Goal: Information Seeking & Learning: Learn about a topic

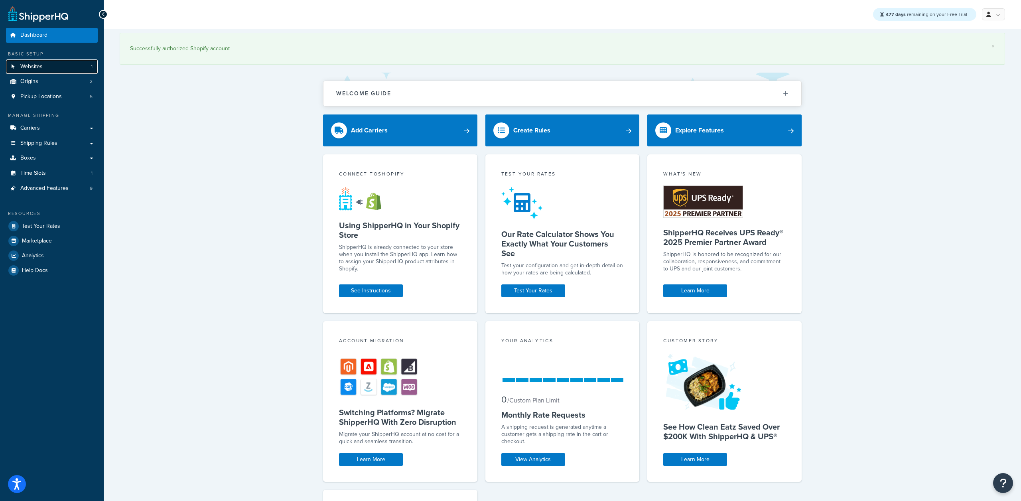
click at [51, 71] on link "Websites 1" at bounding box center [52, 66] width 92 height 15
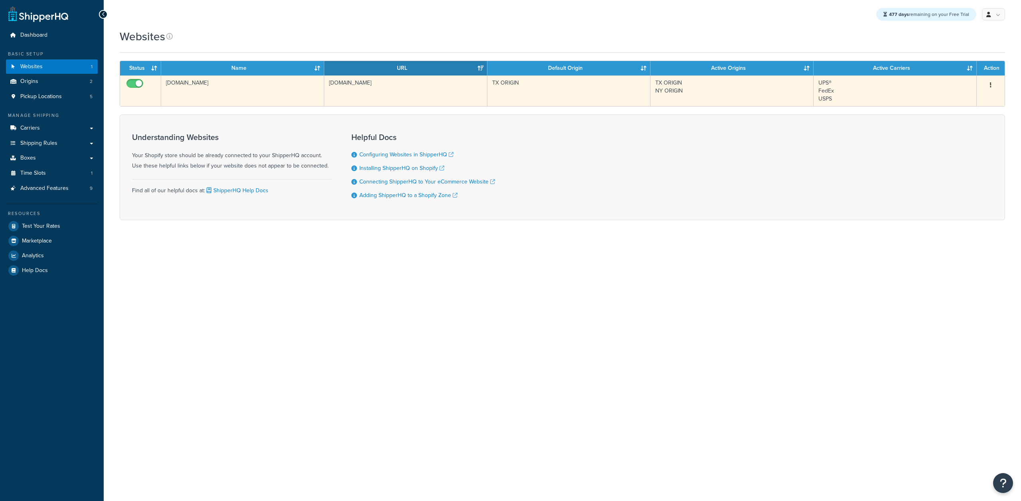
click at [990, 85] on icon "button" at bounding box center [991, 85] width 2 height 6
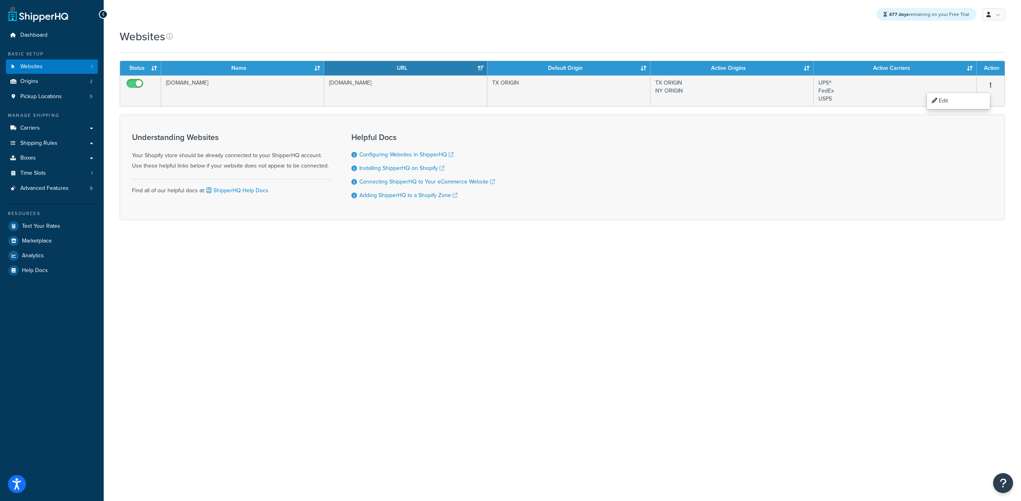
click at [662, 12] on div "477 days remaining on your Free Trial My Profile Billing Global Settings Contac…" at bounding box center [562, 14] width 917 height 29
click at [946, 99] on link "Logout" at bounding box center [968, 95] width 71 height 16
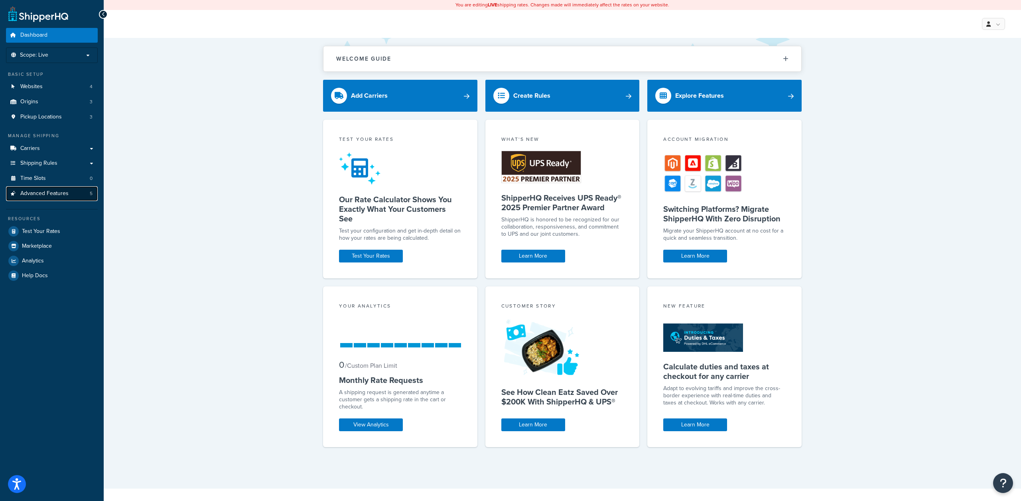
click at [62, 194] on span "Advanced Features" at bounding box center [44, 193] width 48 height 7
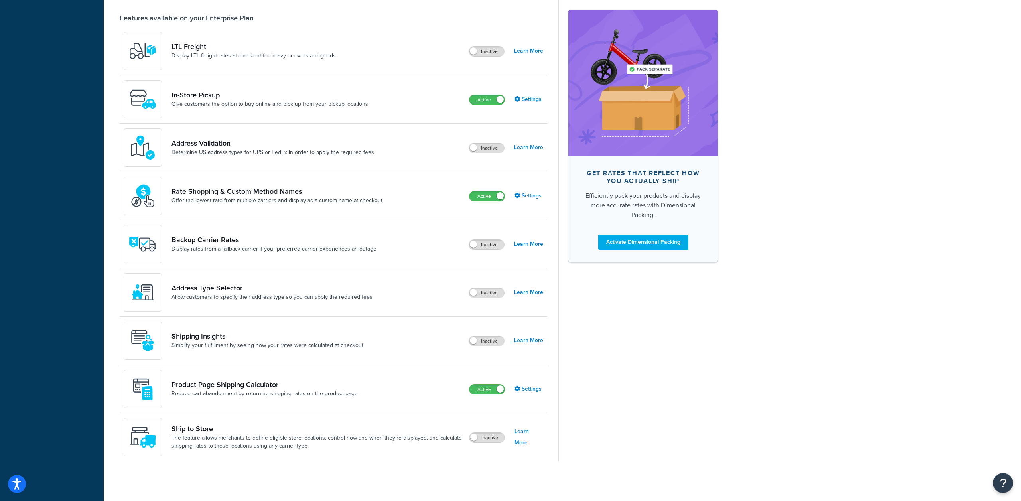
scroll to position [93, 0]
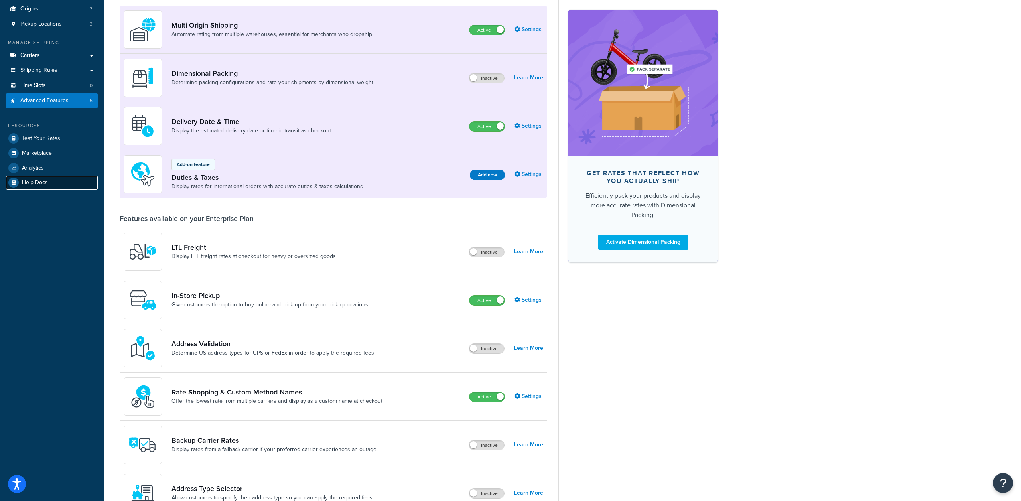
click at [39, 176] on link "Help Docs" at bounding box center [52, 182] width 92 height 14
click at [37, 168] on span "Analytics" at bounding box center [33, 168] width 22 height 7
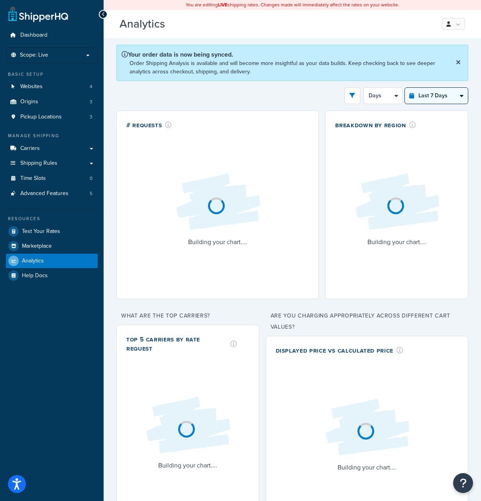
click at [415, 92] on select "Last 24 Hours Last 7 Days Last 30 Days Last 3 Months Last 6 Months Last 12 Mont…" at bounding box center [436, 96] width 63 height 16
select select "last_6_months"
click at [405, 88] on select "Last 24 Hours Last 7 Days Last 30 Days Last 3 Months Last 6 Months Last 12 Mont…" at bounding box center [436, 96] width 63 height 16
select select "1w"
click at [384, 97] on select "Month Weeks" at bounding box center [385, 96] width 33 height 16
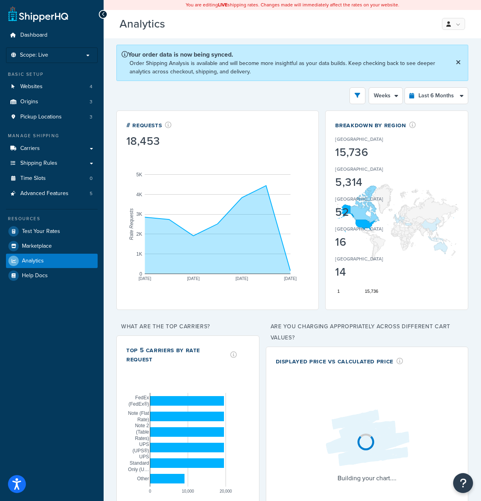
click at [392, 130] on div "United States 15,736 Canada 5,314 United Kingdom 52 Barbados 16 Poland 14" at bounding box center [375, 205] width 81 height 150
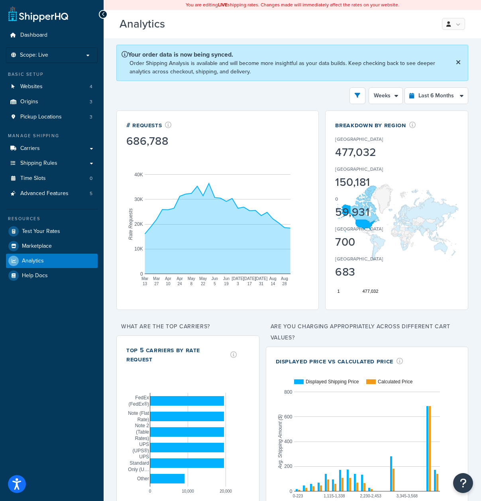
click at [374, 123] on div "Breakdown by Region" at bounding box center [375, 124] width 81 height 9
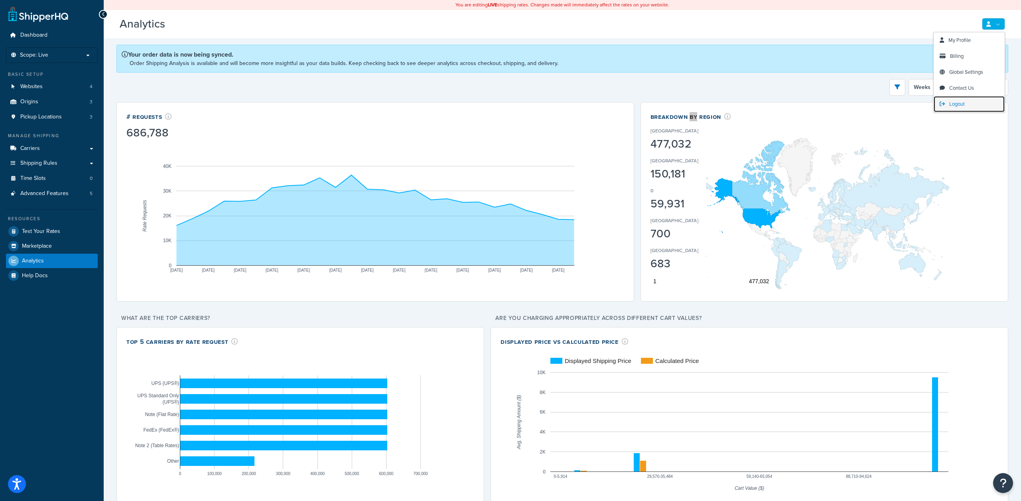
click at [953, 107] on span "Logout" at bounding box center [957, 104] width 16 height 8
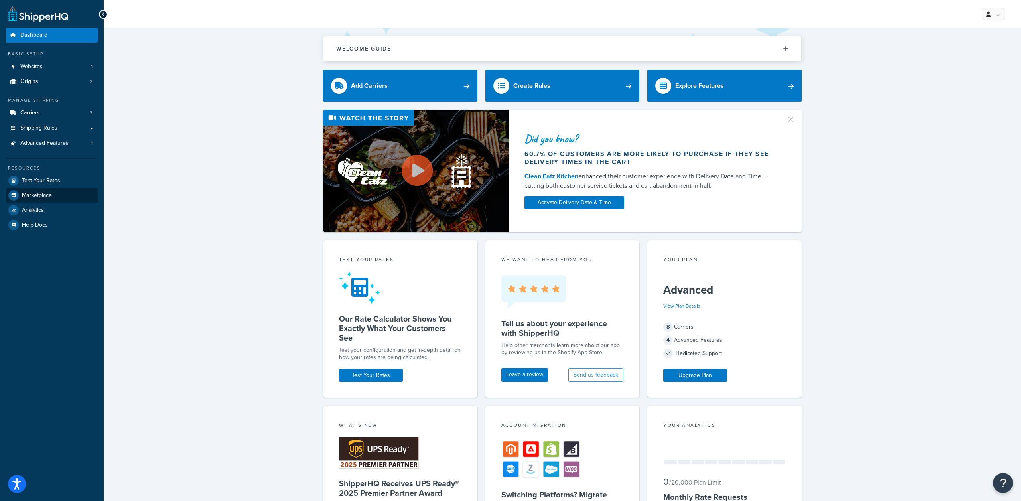
click at [38, 202] on link "Marketplace" at bounding box center [52, 195] width 92 height 14
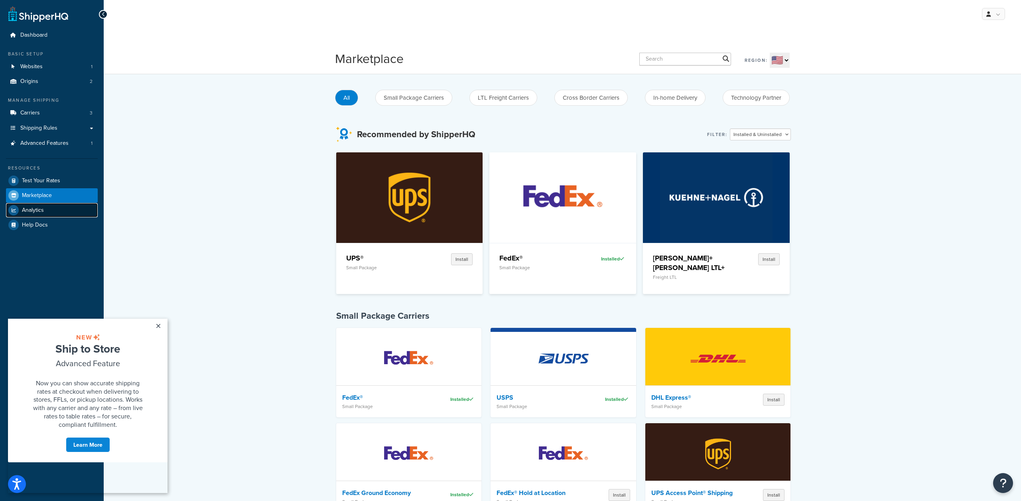
click at [38, 208] on span "Analytics" at bounding box center [33, 210] width 22 height 7
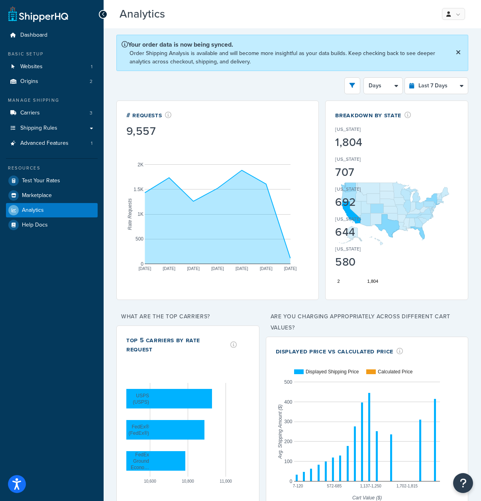
click at [390, 116] on div "Breakdown by State" at bounding box center [373, 114] width 76 height 9
click at [393, 122] on div "[US_STATE] 1,804 [US_STATE] 707 [US_STATE] 692 [US_STATE] 644 [US_STATE] 580" at bounding box center [373, 195] width 76 height 150
click at [410, 112] on icon at bounding box center [408, 115] width 7 height 6
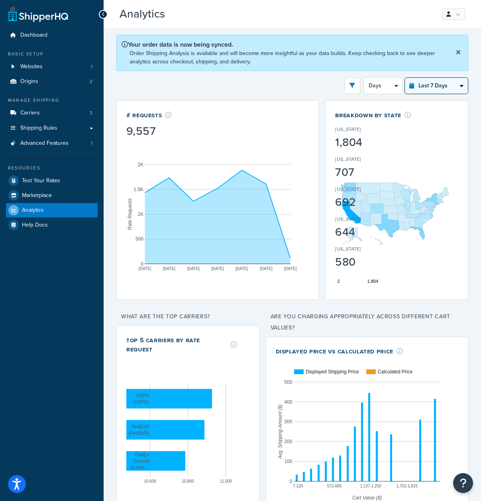
click at [429, 86] on select "Last 24 Hours Last 7 Days Last 30 Days Last 3 Months Last 6 Months Last 12 Mont…" at bounding box center [436, 86] width 63 height 16
select select "last_6_months"
click at [405, 78] on select "Last 24 Hours Last 7 Days Last 30 Days Last 3 Months Last 6 Months Last 12 Mont…" at bounding box center [436, 86] width 63 height 16
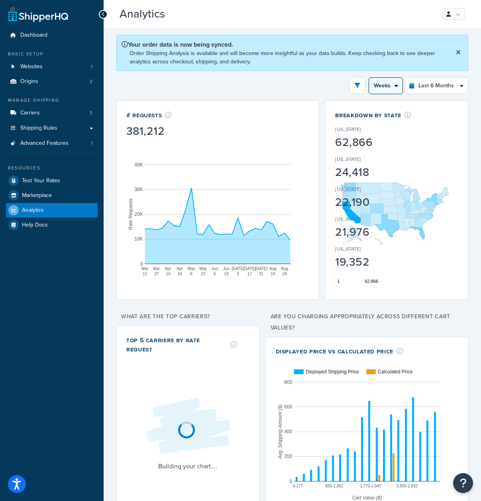
click at [383, 86] on select "Month Weeks" at bounding box center [385, 86] width 33 height 16
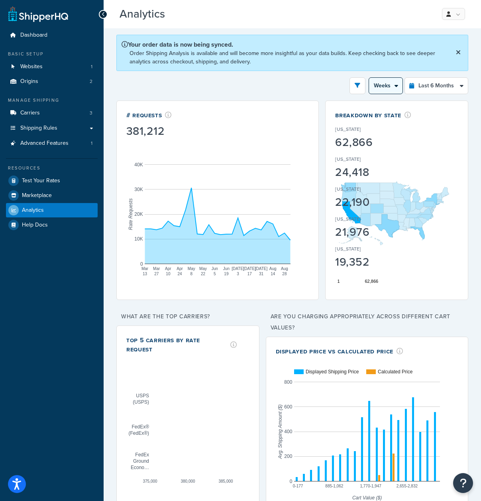
select select "1M"
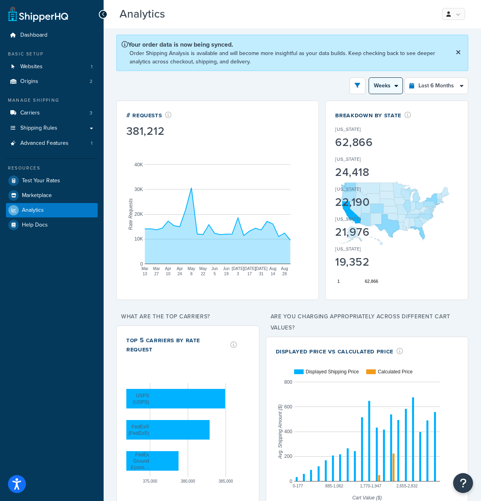
click at [369, 78] on select "Month Weeks" at bounding box center [385, 86] width 33 height 16
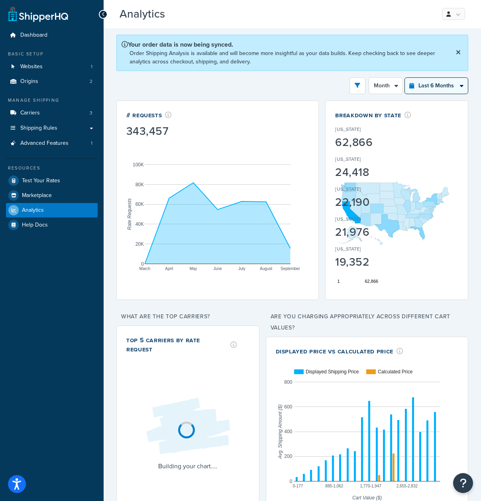
click at [432, 83] on select "Last 24 Hours Last 7 Days Last 30 Days Last 3 Months Last 6 Months Last 12 Mont…" at bounding box center [436, 86] width 63 height 16
select select "last_3_months"
click at [405, 78] on select "Last 24 Hours Last 7 Days Last 30 Days Last 3 Months Last 6 Months Last 12 Mont…" at bounding box center [436, 86] width 63 height 16
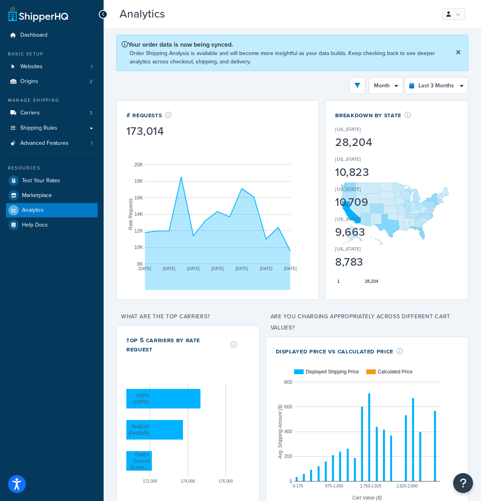
click at [394, 181] on div "[US_STATE] 28,204 [US_STATE] 10,823 [US_STATE] 10,709 [US_STATE] 9,663 [US_STAT…" at bounding box center [373, 195] width 76 height 150
click at [387, 202] on div "10,709" at bounding box center [369, 202] width 68 height 11
click at [354, 182] on div "[US_STATE] 28,204 [US_STATE] 10,823 [US_STATE] 10,709 [US_STATE] 9,663 [US_STAT…" at bounding box center [373, 195] width 76 height 150
click at [386, 218] on div "[US_STATE]" at bounding box center [369, 220] width 68 height 11
click at [376, 92] on select "Month Weeks" at bounding box center [385, 86] width 33 height 16
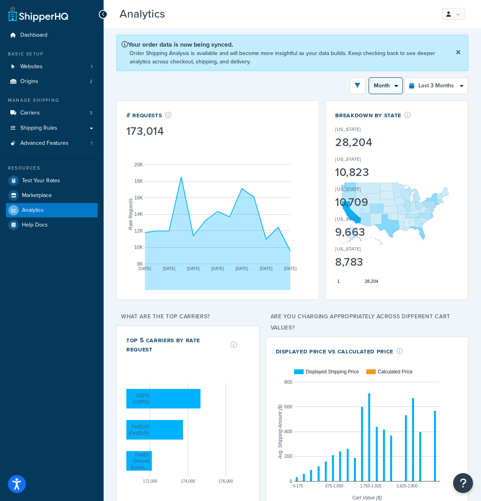
select select "1M"
click at [369, 78] on select "Month Weeks" at bounding box center [385, 86] width 33 height 16
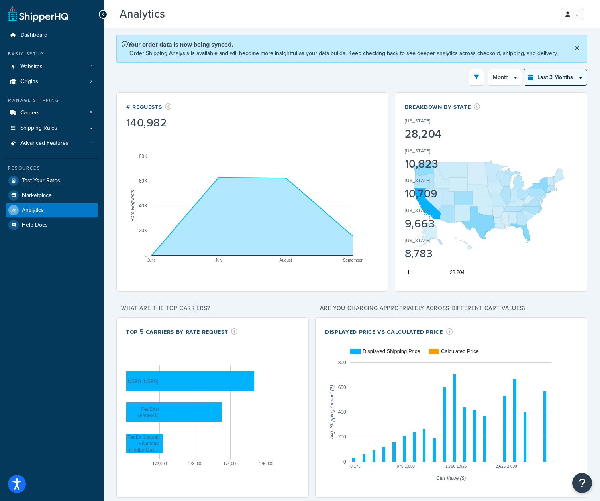
click at [551, 77] on select "Last 24 Hours Last 7 Days Last 30 Days Last 3 Months Last 6 Months Last 12 Mont…" at bounding box center [555, 77] width 63 height 16
select select "last_6_months"
click at [524, 69] on select "Last 24 Hours Last 7 Days Last 30 Days Last 3 Months Last 6 Months Last 12 Mont…" at bounding box center [555, 77] width 63 height 16
select select "1w"
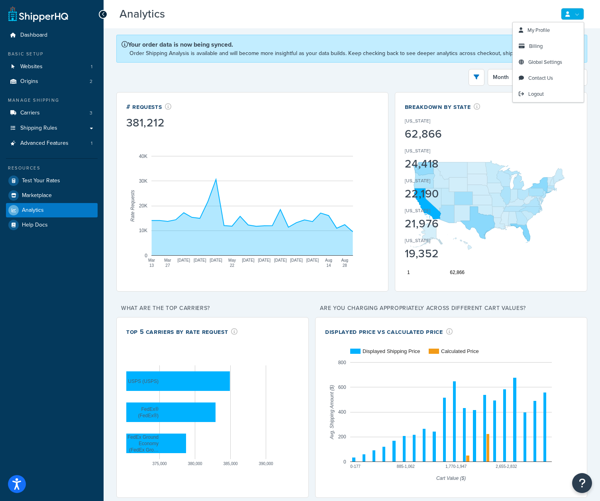
click at [569, 17] on link at bounding box center [572, 14] width 23 height 12
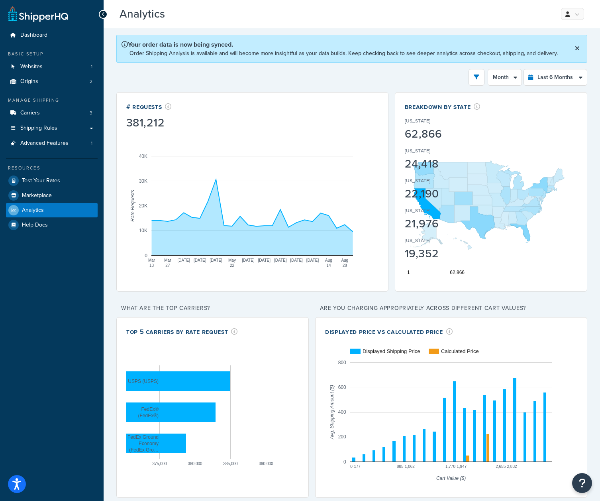
click at [493, 103] on div "Breakdown by State [US_STATE] 62,866 [US_STATE] 24,418 [US_STATE] 22,190 [US_ST…" at bounding box center [491, 115] width 173 height 26
click at [533, 83] on select "Last 24 Hours Last 7 Days Last 30 Days Last 3 Months Last 6 Months Last 12 Mont…" at bounding box center [555, 77] width 63 height 16
select select "last_30_days"
click at [524, 69] on select "Last 24 Hours Last 7 Days Last 30 Days Last 3 Months Last 6 Months Last 12 Mont…" at bounding box center [555, 77] width 63 height 16
select select "5d"
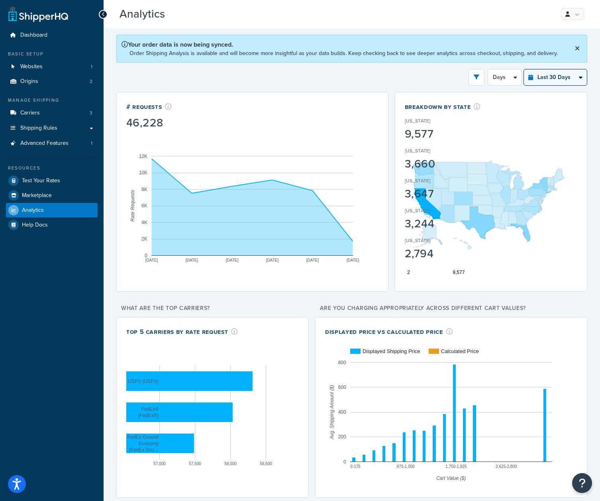
click at [537, 81] on select "Last 24 Hours Last 7 Days Last 30 Days Last 3 Months Last 6 Months Last 12 Mont…" at bounding box center [555, 77] width 63 height 16
select select "last_3_months"
click at [524, 69] on select "Last 24 Hours Last 7 Days Last 30 Days Last 3 Months Last 6 Months Last 12 Mont…" at bounding box center [555, 77] width 63 height 16
select select "1w"
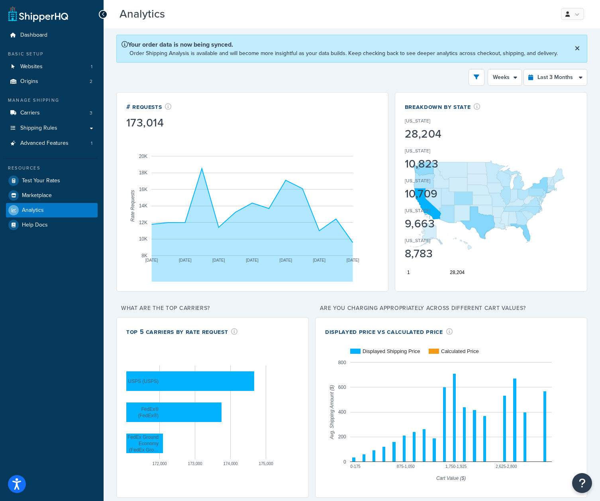
click at [535, 97] on div "Breakdown by State [US_STATE] 28,204 [US_STATE] 10,823 [US_STATE] 10,709 [US_ST…" at bounding box center [491, 191] width 193 height 199
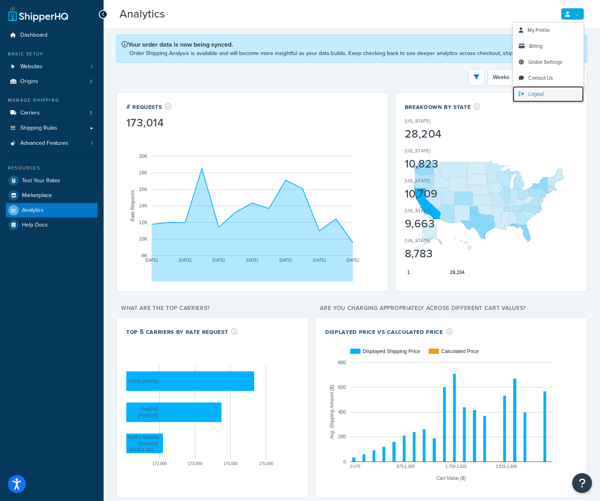
click at [546, 88] on link "Logout" at bounding box center [548, 94] width 71 height 16
